Goal: Feedback & Contribution: Contribute content

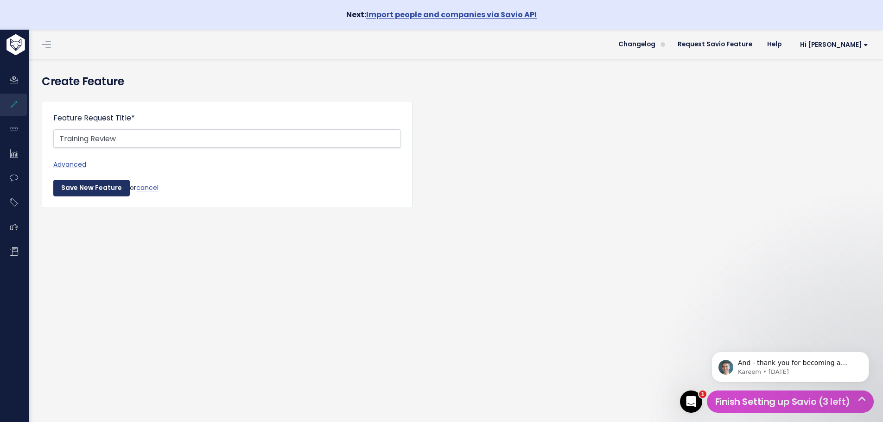
type input "Training Review"
click at [80, 187] on input "Save New Feature" at bounding box center [91, 188] width 76 height 17
